Goal: Check status: Check status

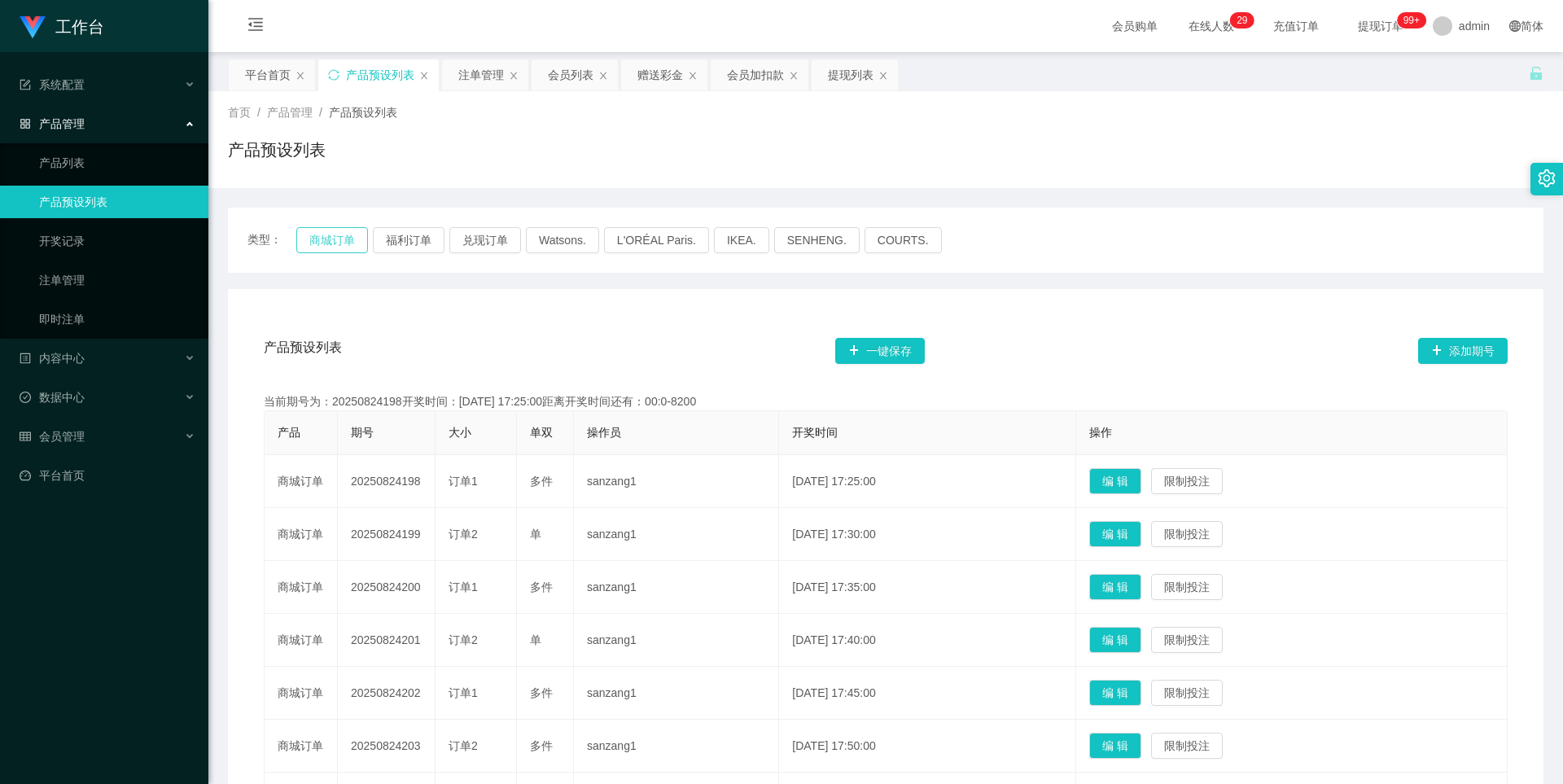
click at [327, 233] on button "商城订单" at bounding box center [331, 240] width 72 height 26
click at [467, 74] on div "注单管理" at bounding box center [480, 75] width 45 height 31
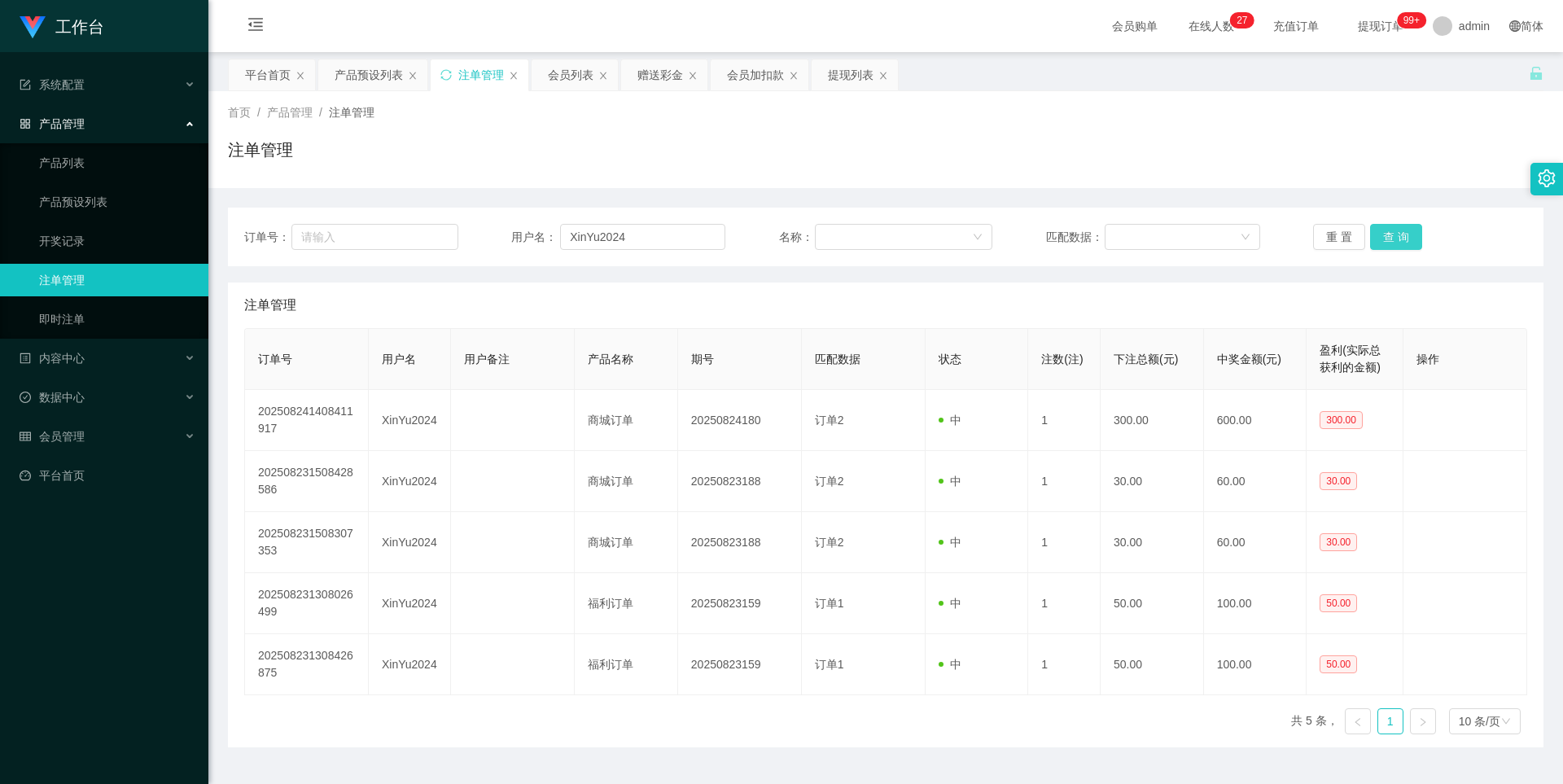
click at [1389, 232] on button "查 询" at bounding box center [1395, 236] width 52 height 26
click at [1387, 237] on button "查 询" at bounding box center [1395, 236] width 52 height 26
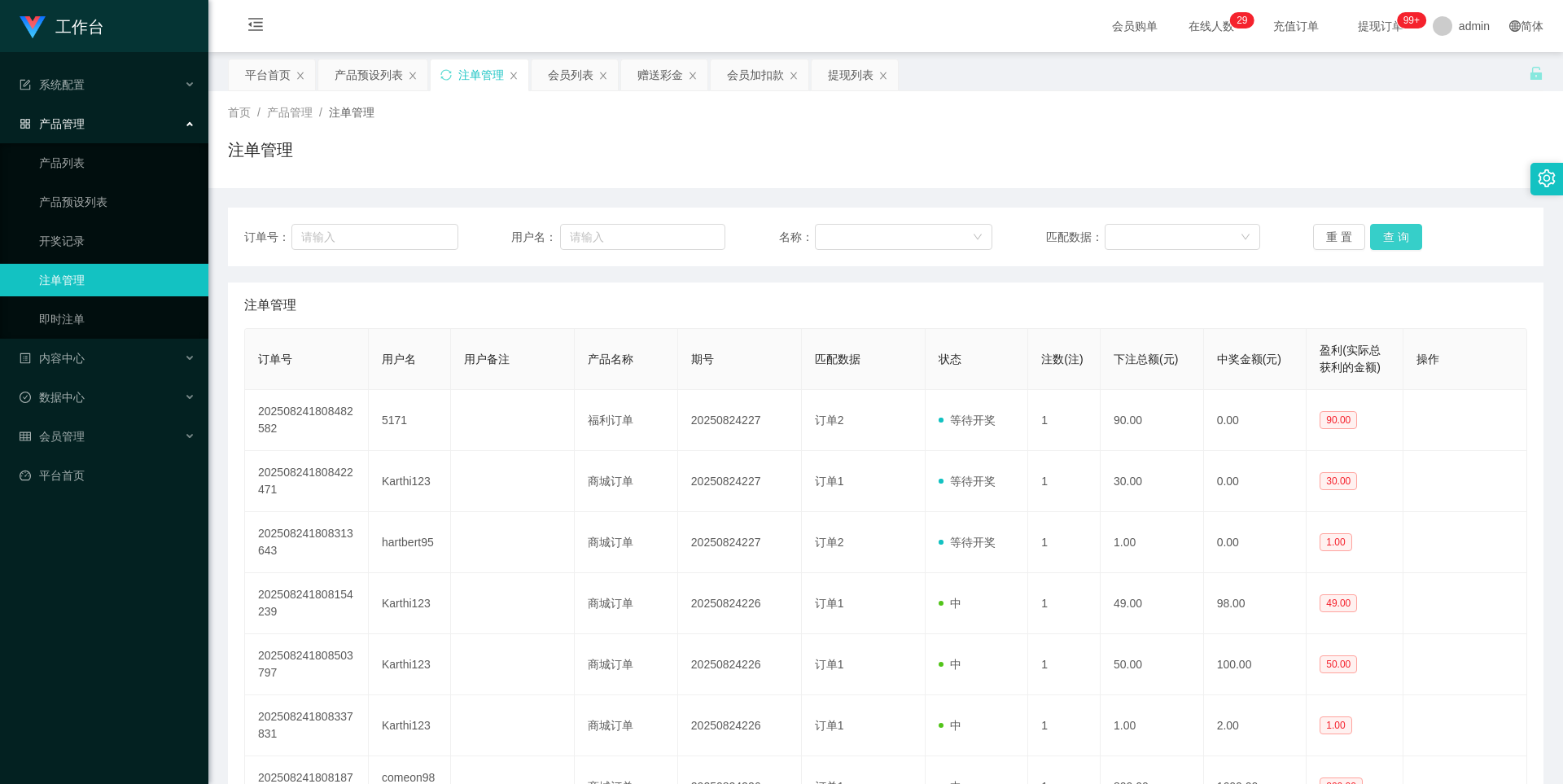
click at [1401, 229] on button "查 询" at bounding box center [1395, 236] width 52 height 26
